Goal: Task Accomplishment & Management: Manage account settings

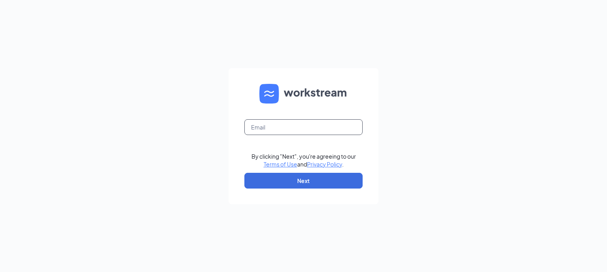
click at [328, 131] on input "text" at bounding box center [303, 127] width 118 height 16
type input "[EMAIL_ADDRESS][DOMAIN_NAME]"
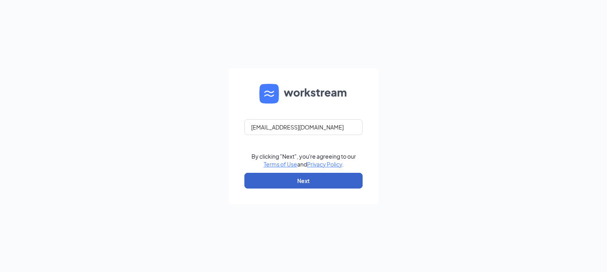
click at [333, 178] on button "Next" at bounding box center [303, 181] width 118 height 16
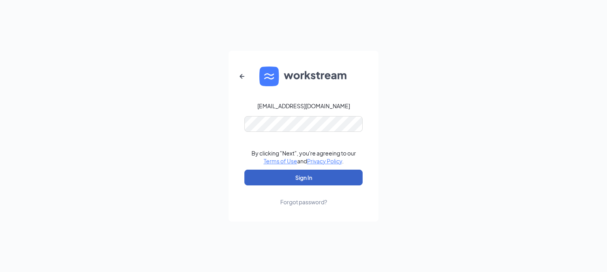
click at [322, 177] on button "Sign In" at bounding box center [303, 178] width 118 height 16
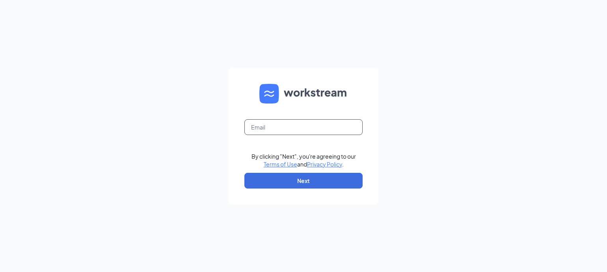
click at [317, 130] on input "text" at bounding box center [303, 127] width 118 height 16
type input "[EMAIL_ADDRESS][DOMAIN_NAME]"
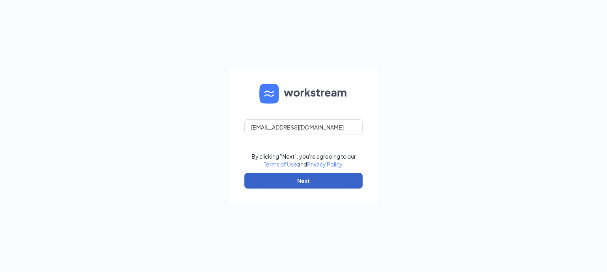
click at [331, 175] on button "Next" at bounding box center [303, 181] width 118 height 16
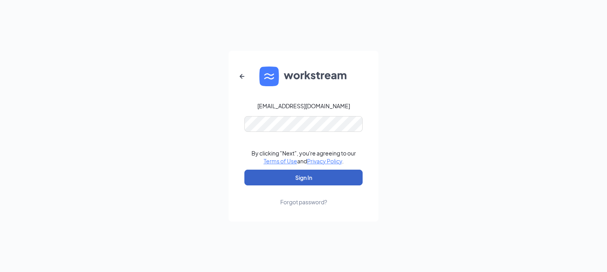
click at [328, 178] on button "Sign In" at bounding box center [303, 178] width 118 height 16
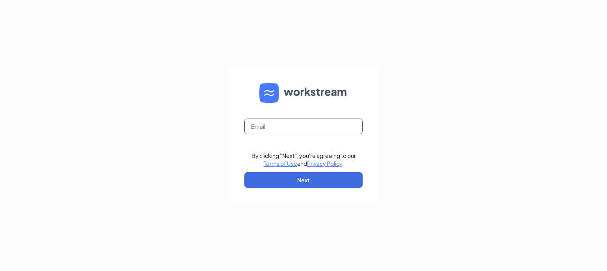
click at [345, 121] on input "text" at bounding box center [303, 127] width 118 height 16
type input "[EMAIL_ADDRESS][DOMAIN_NAME]"
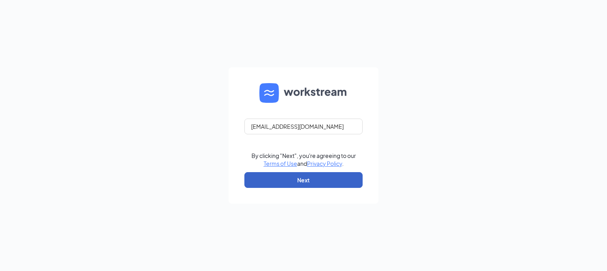
click at [342, 181] on button "Next" at bounding box center [303, 180] width 118 height 16
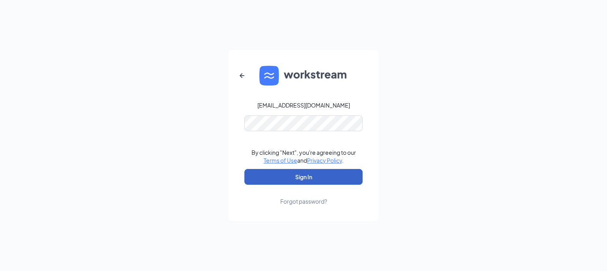
click at [340, 174] on button "Sign In" at bounding box center [303, 177] width 118 height 16
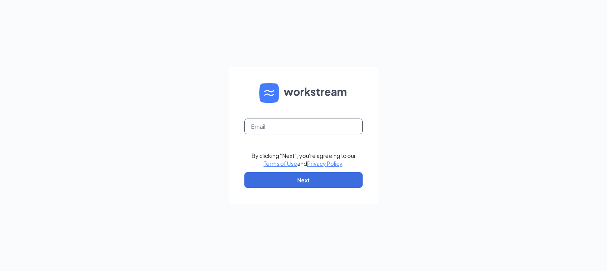
click at [347, 122] on input "text" at bounding box center [303, 127] width 118 height 16
type input "culverssarasota3@gmail.com"
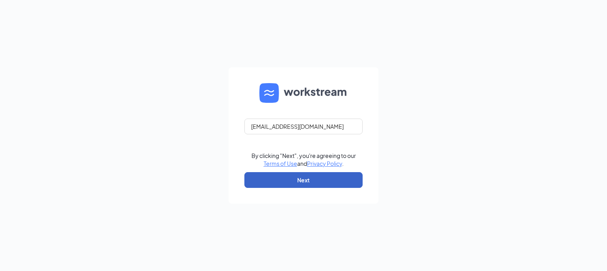
click at [345, 180] on button "Next" at bounding box center [303, 180] width 118 height 16
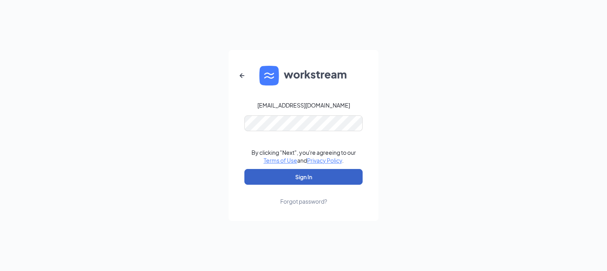
click at [328, 176] on button "Sign In" at bounding box center [303, 177] width 118 height 16
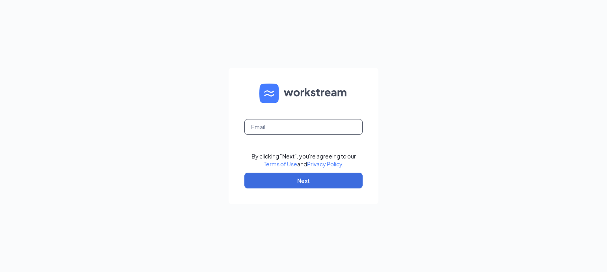
click at [266, 123] on input "text" at bounding box center [303, 127] width 118 height 16
type input "culverssarasota3@gmail.com"
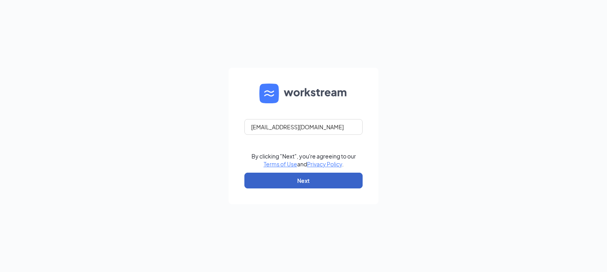
click at [342, 181] on button "Next" at bounding box center [303, 181] width 118 height 16
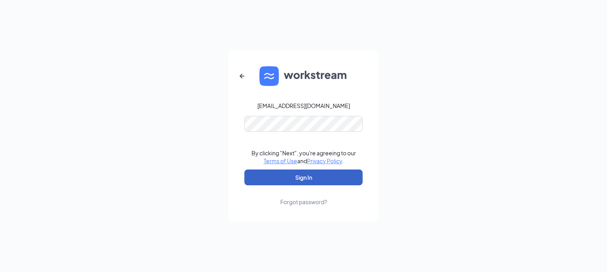
click at [339, 178] on button "Sign In" at bounding box center [303, 177] width 118 height 16
